Goal: Information Seeking & Learning: Learn about a topic

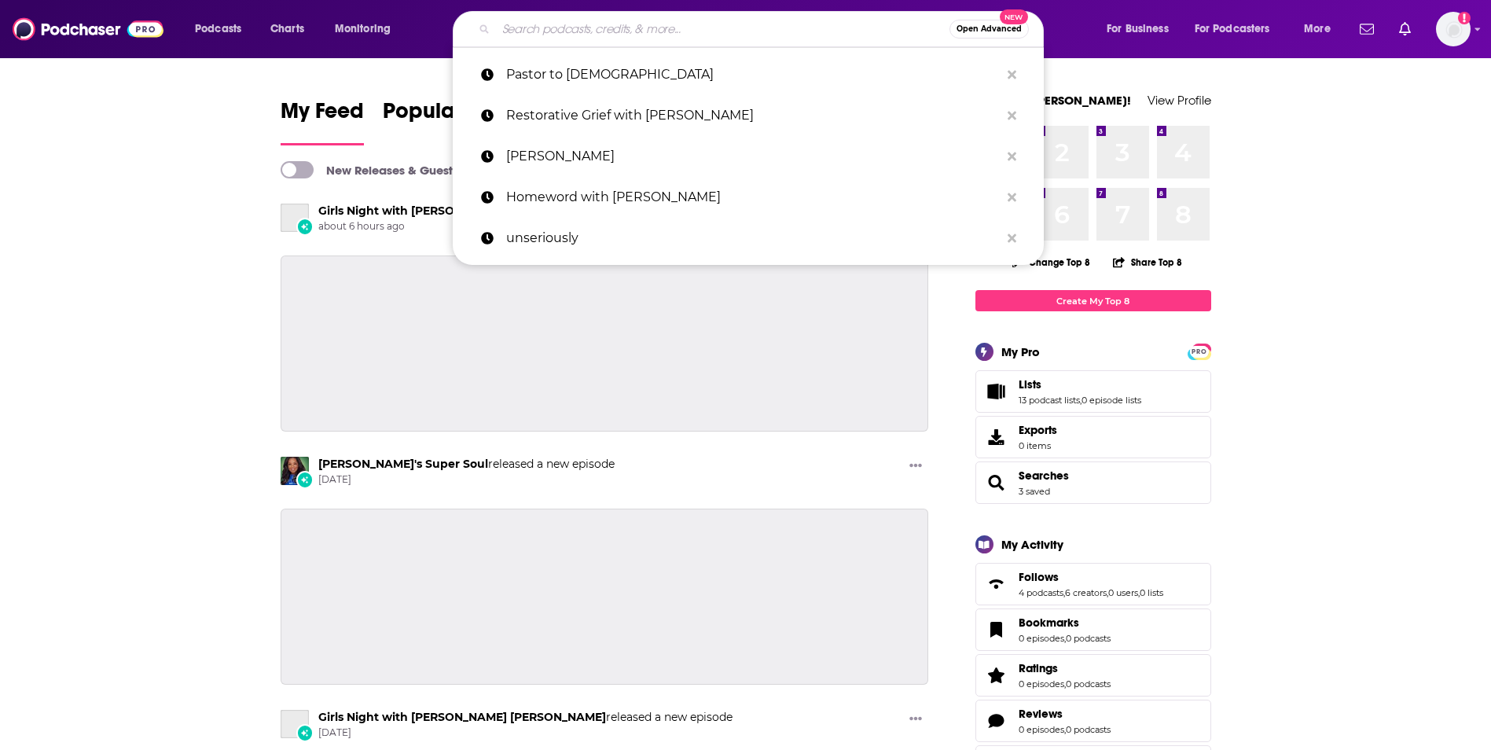
click at [621, 31] on input "Search podcasts, credits, & more..." at bounding box center [723, 29] width 454 height 25
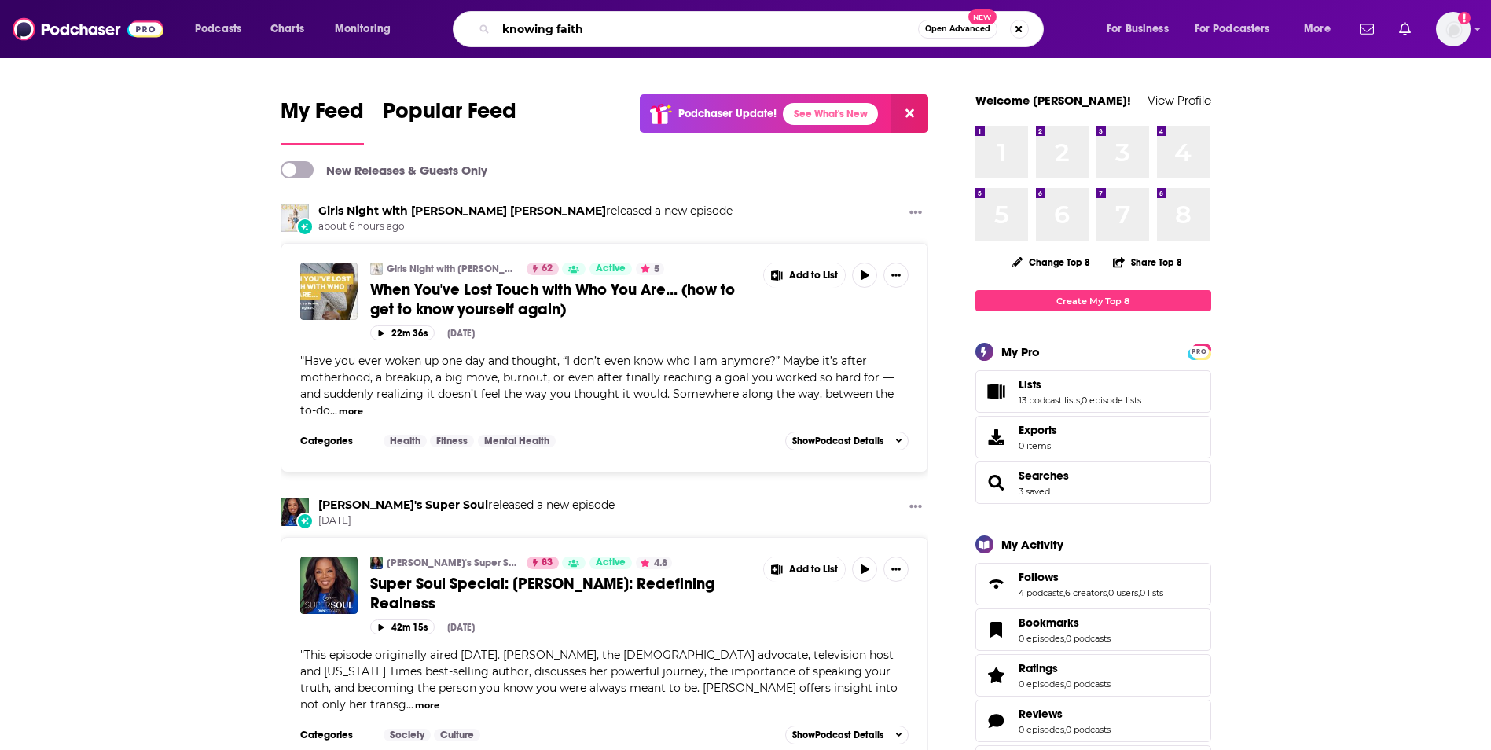
type input "knowing faith"
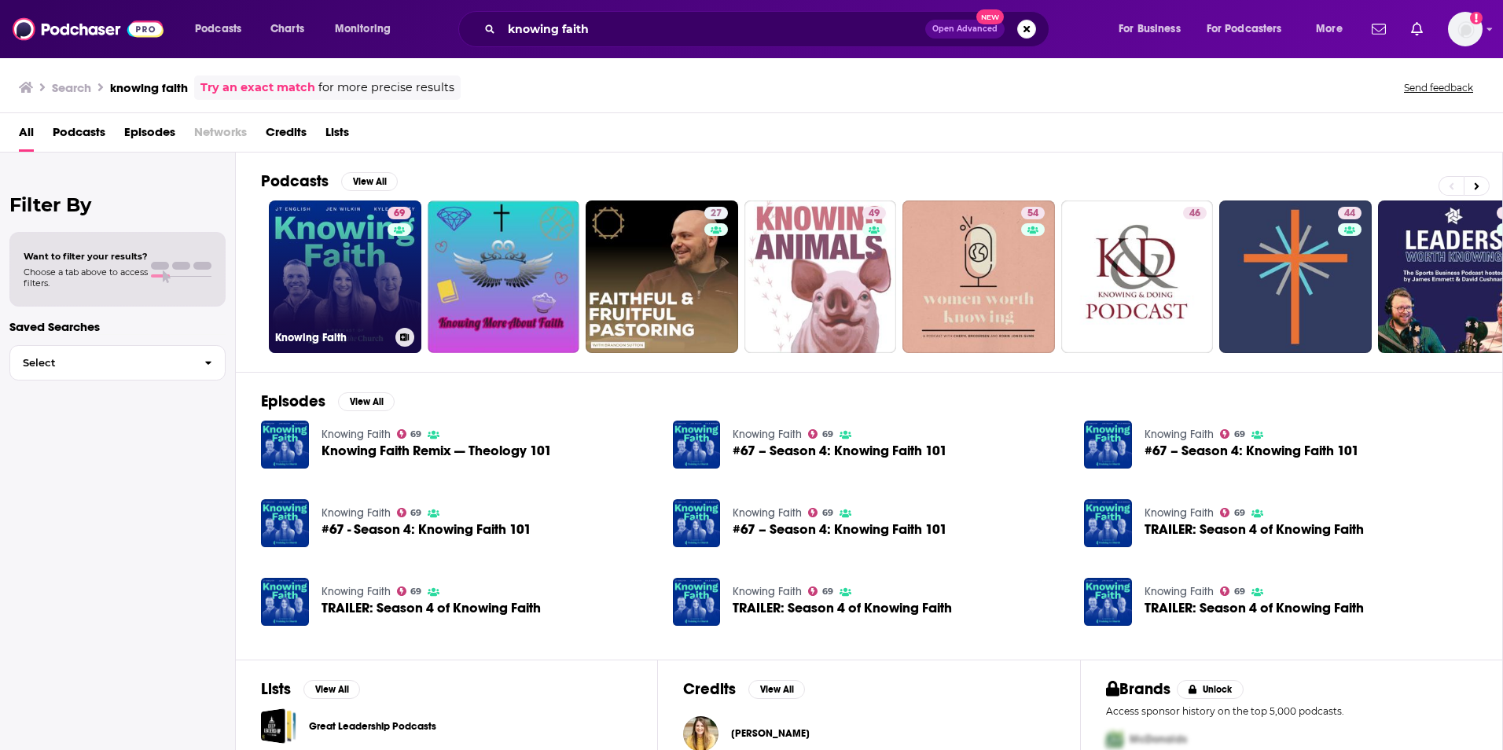
click at [303, 274] on link "69 Knowing Faith" at bounding box center [345, 276] width 152 height 152
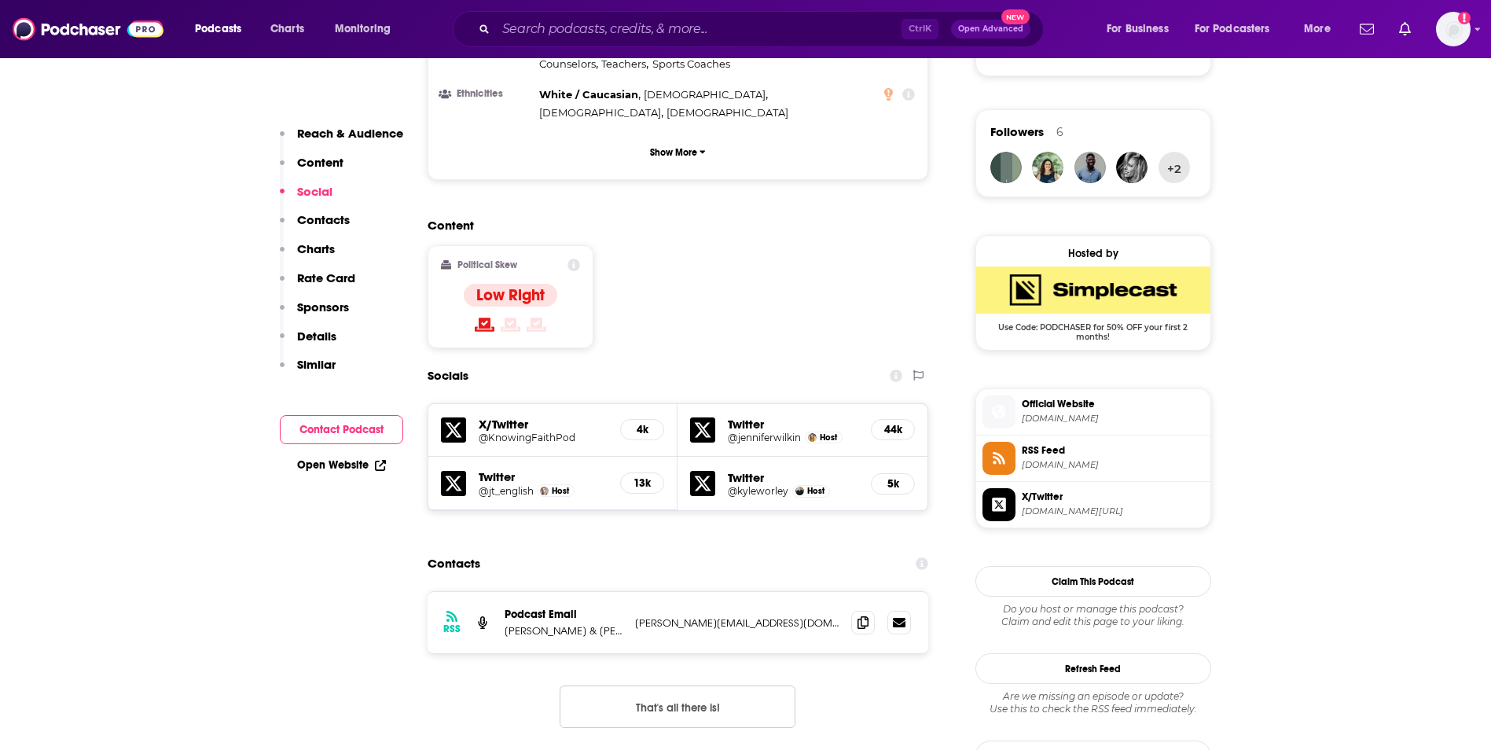
scroll to position [1132, 0]
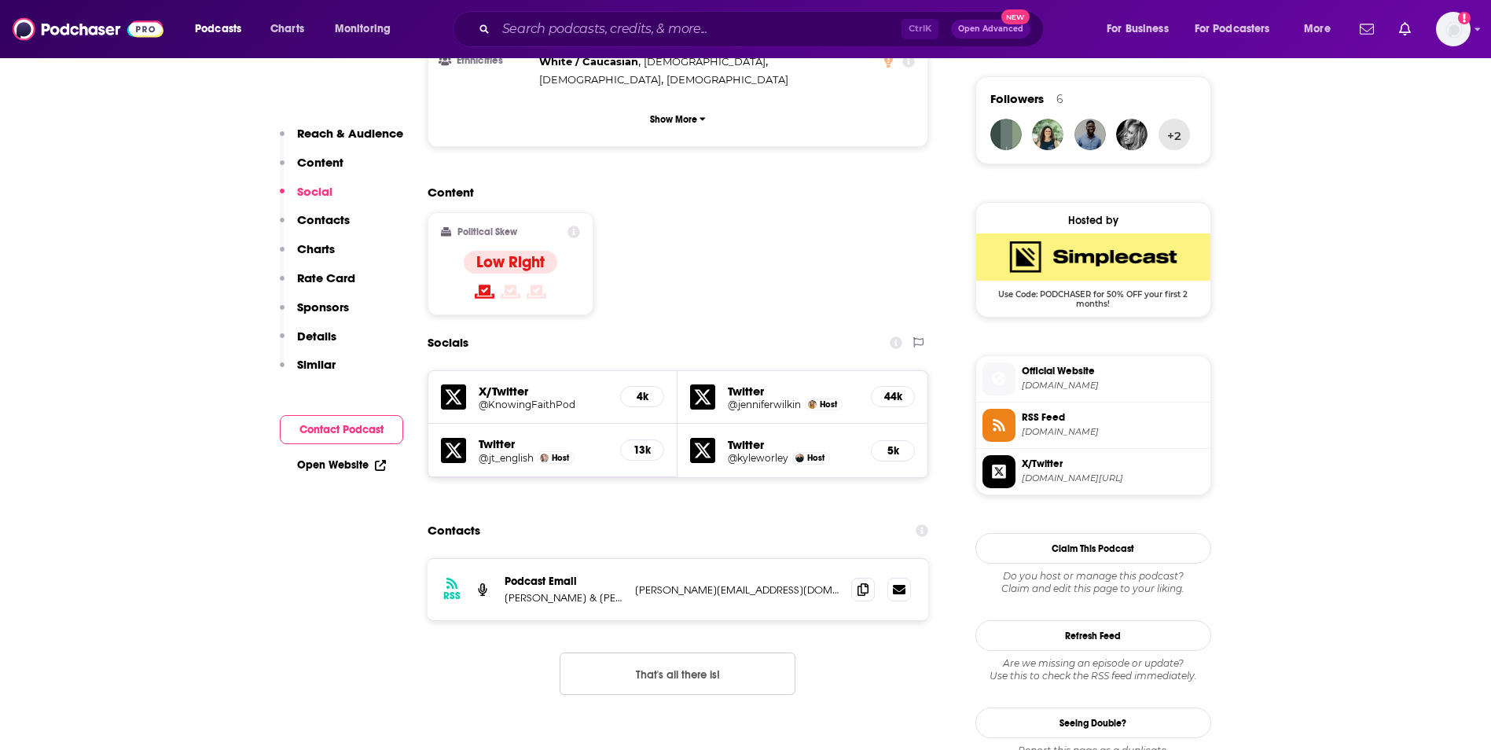
click at [778, 583] on p "[PERSON_NAME][EMAIL_ADDRESS][DOMAIN_NAME]" at bounding box center [737, 589] width 204 height 13
copy div "[PERSON_NAME][EMAIL_ADDRESS][DOMAIN_NAME] [PERSON_NAME][EMAIL_ADDRESS][DOMAIN_N…"
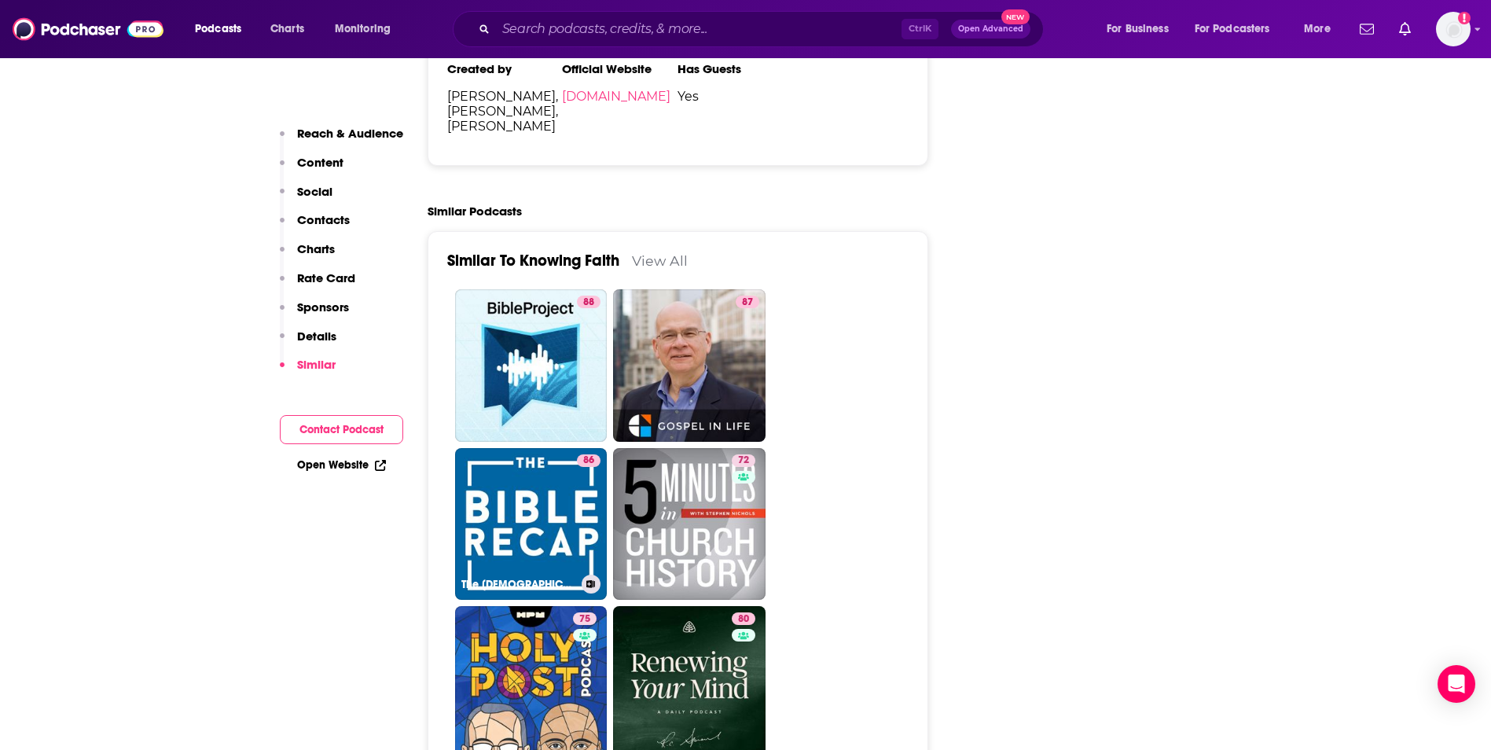
scroll to position [3301, 0]
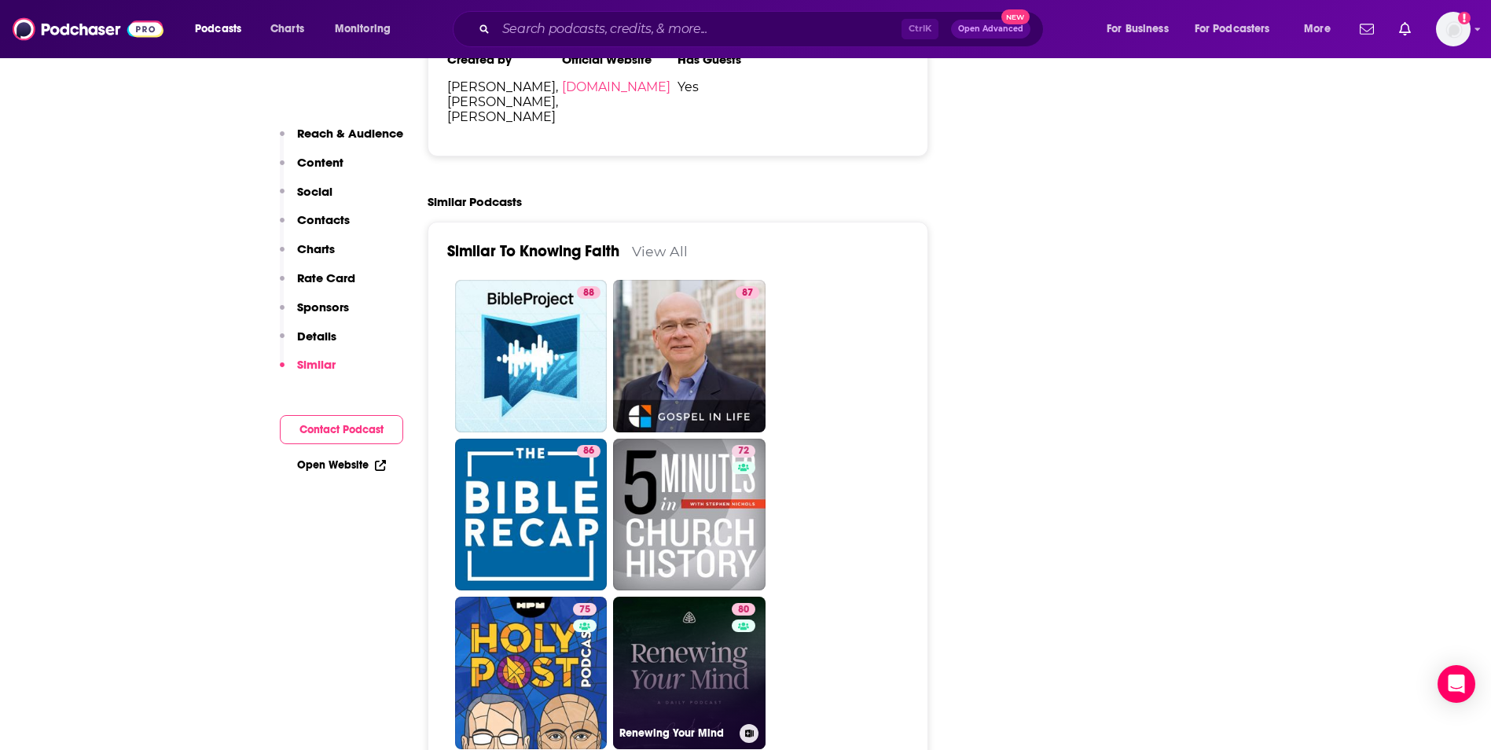
click at [684, 597] on link "80 Renewing Your Mind" at bounding box center [689, 673] width 152 height 152
type input "[URL][DOMAIN_NAME]"
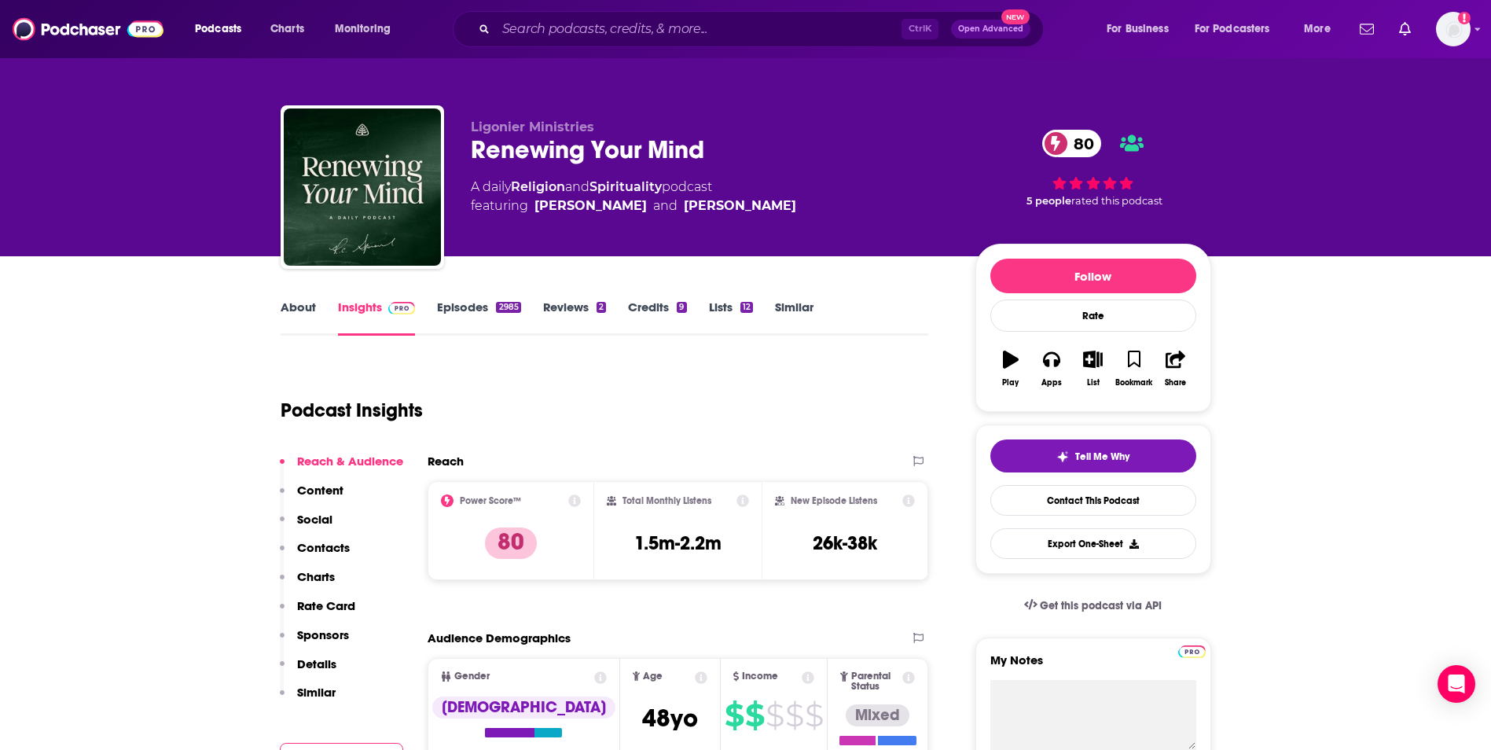
click at [306, 313] on link "About" at bounding box center [298, 317] width 35 height 36
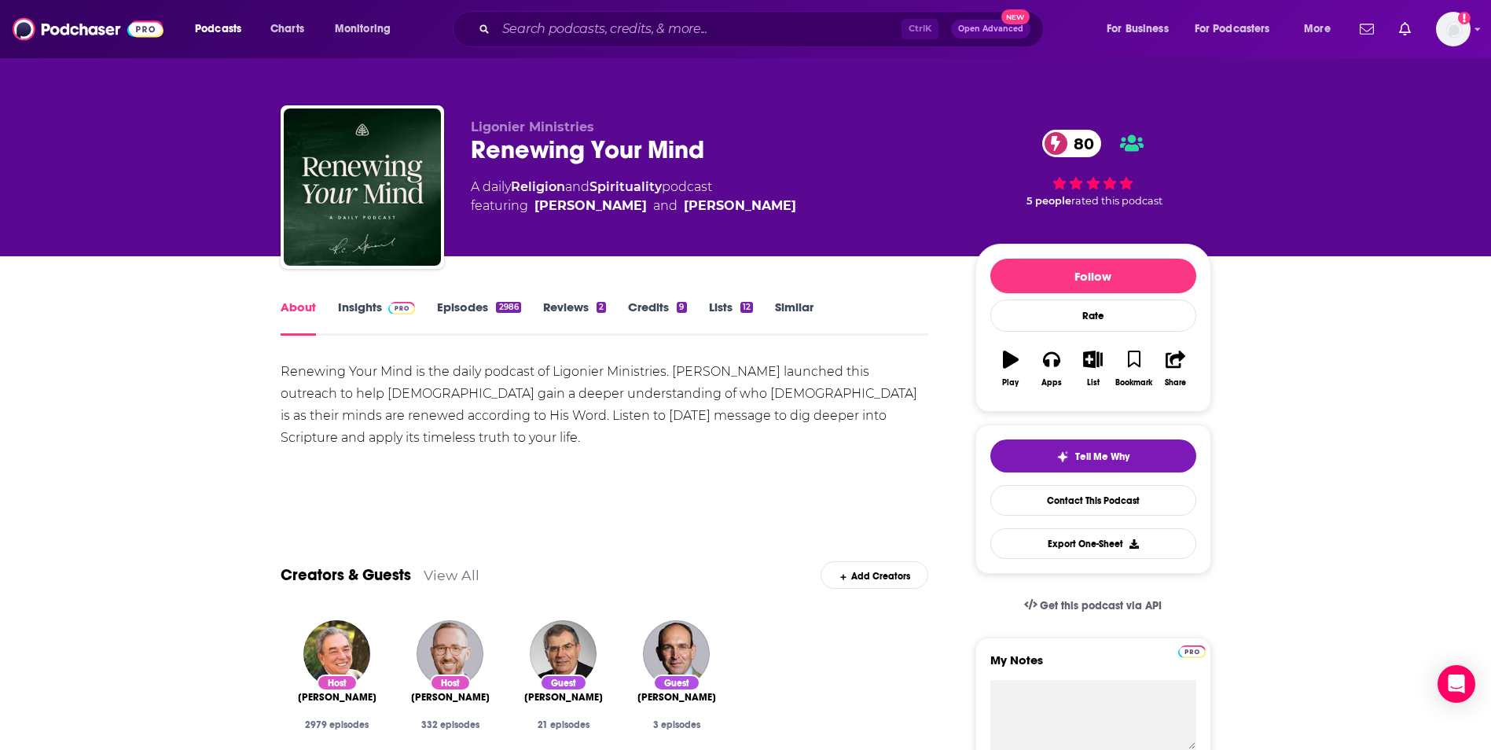
click at [355, 319] on link "Insights" at bounding box center [377, 317] width 78 height 36
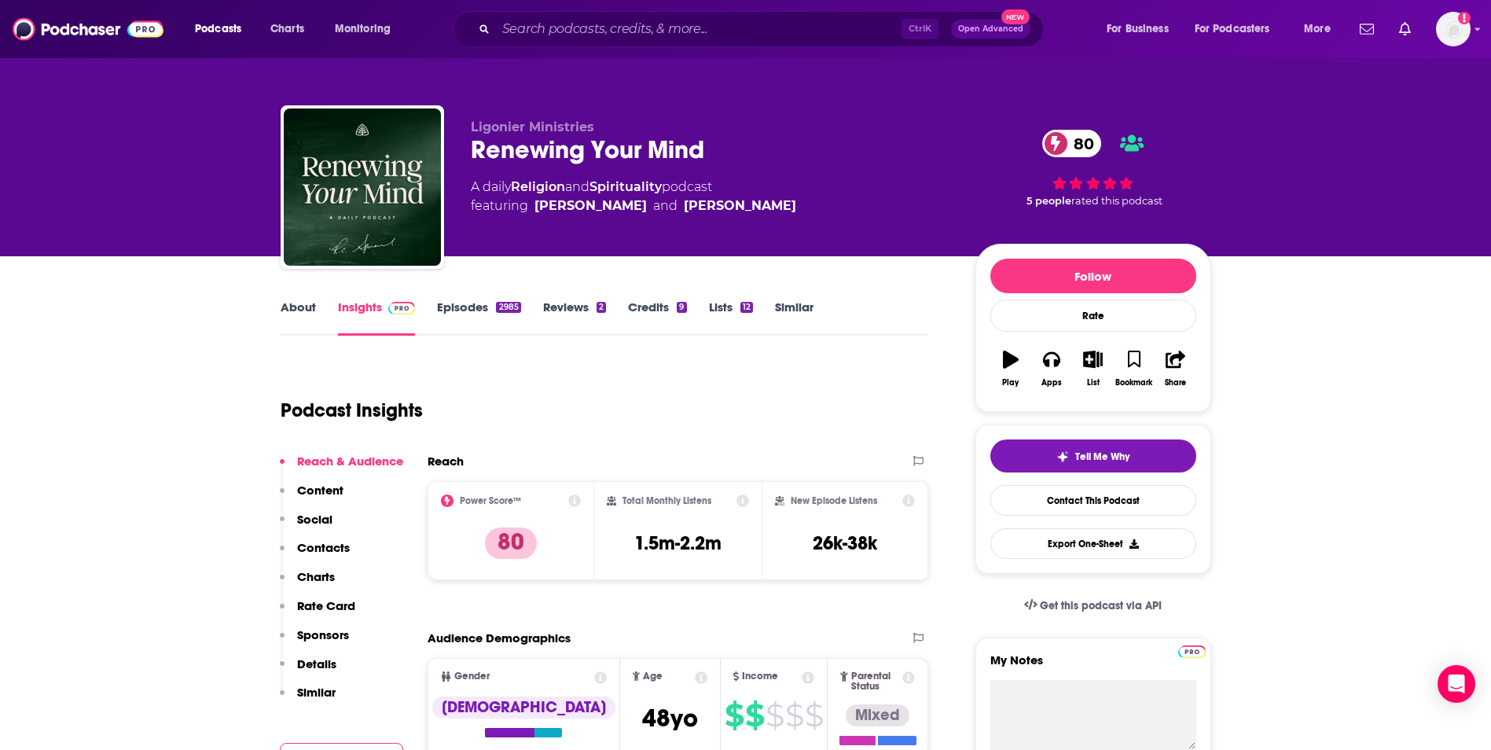
click at [480, 312] on link "Episodes 2985" at bounding box center [478, 317] width 83 height 36
type input "[URL][DOMAIN_NAME]"
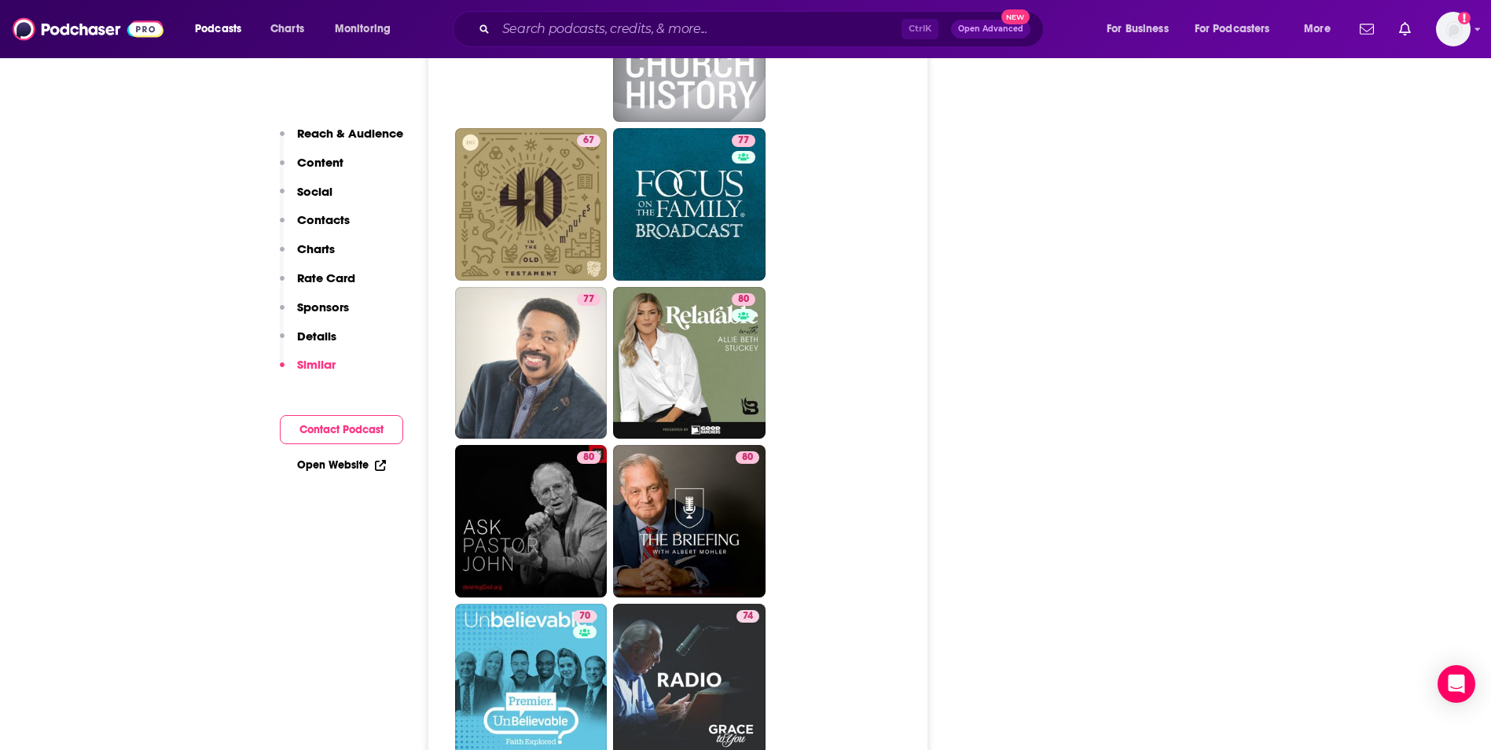
scroll to position [3930, 0]
